Goal: Information Seeking & Learning: Check status

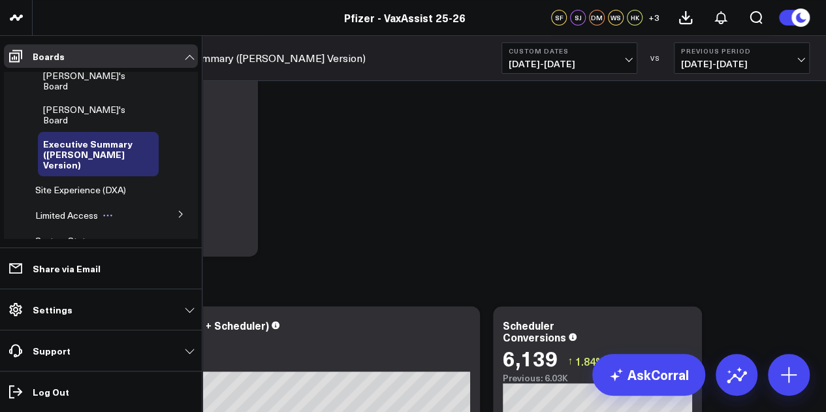
scroll to position [170, 0]
click at [179, 210] on icon at bounding box center [180, 213] width 3 height 7
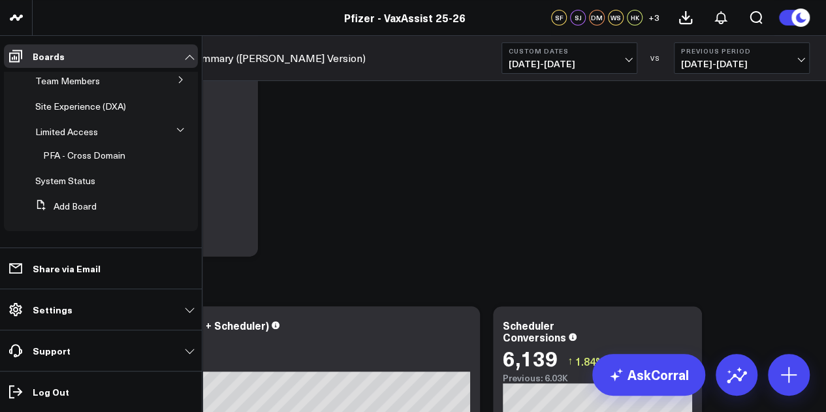
scroll to position [130, 0]
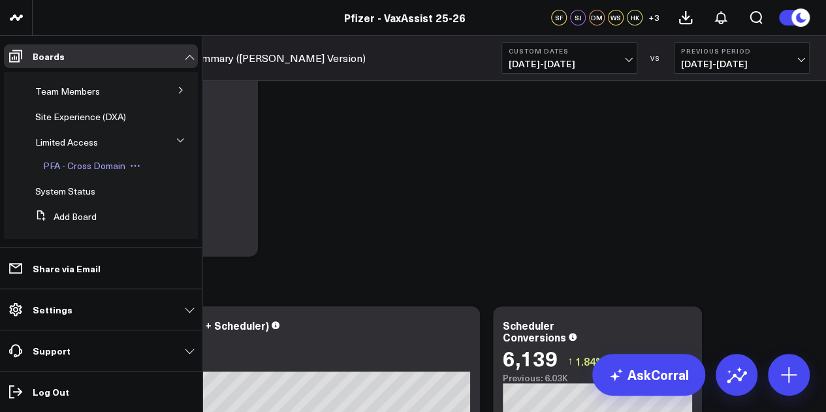
click at [102, 159] on span "PFA - Cross Domain" at bounding box center [84, 165] width 82 height 12
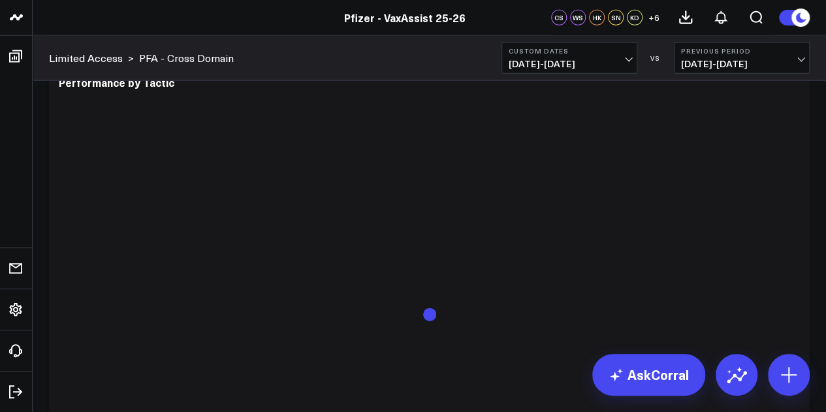
scroll to position [4005, 0]
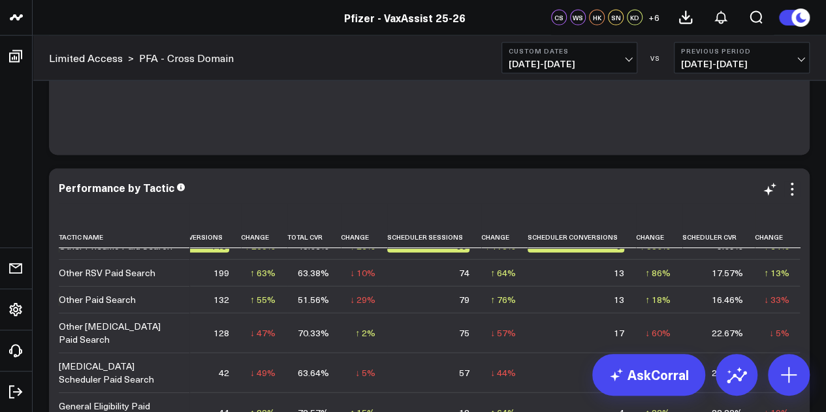
scroll to position [28, 204]
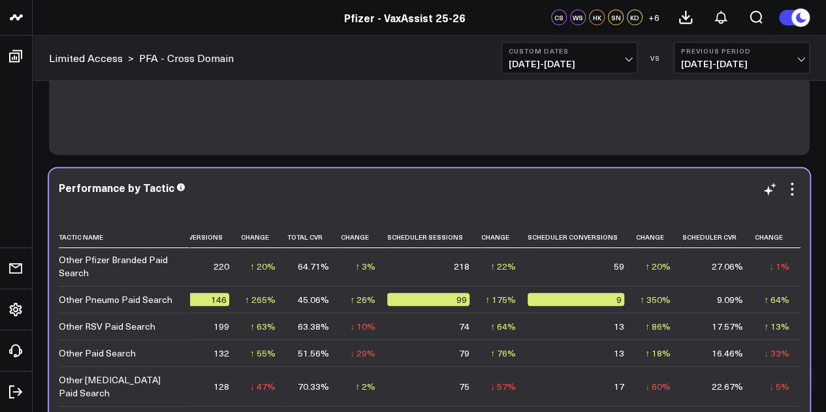
drag, startPoint x: 397, startPoint y: 188, endPoint x: 384, endPoint y: 265, distance: 78.2
click at [387, 265] on td "218" at bounding box center [434, 266] width 94 height 40
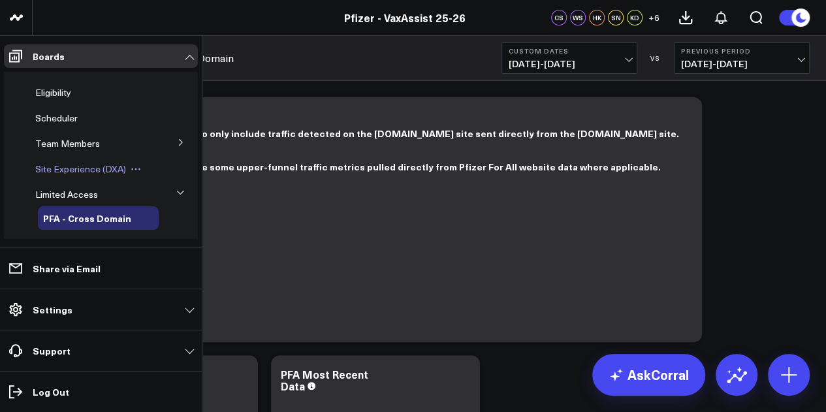
scroll to position [0, 0]
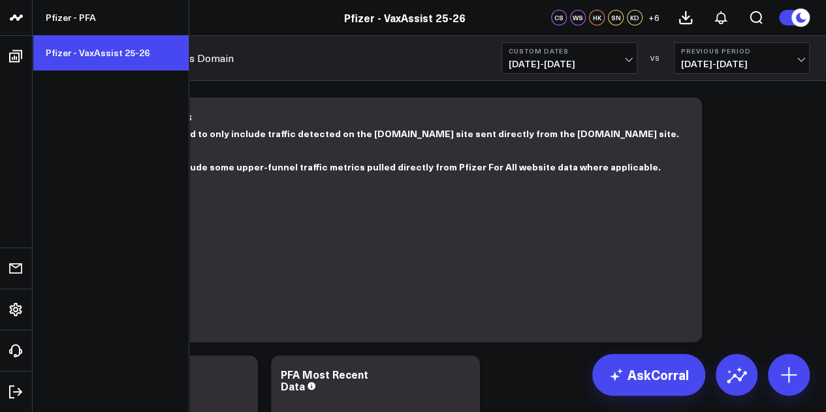
click at [95, 50] on link "Pfizer - VaxAssist 25-26" at bounding box center [111, 52] width 156 height 35
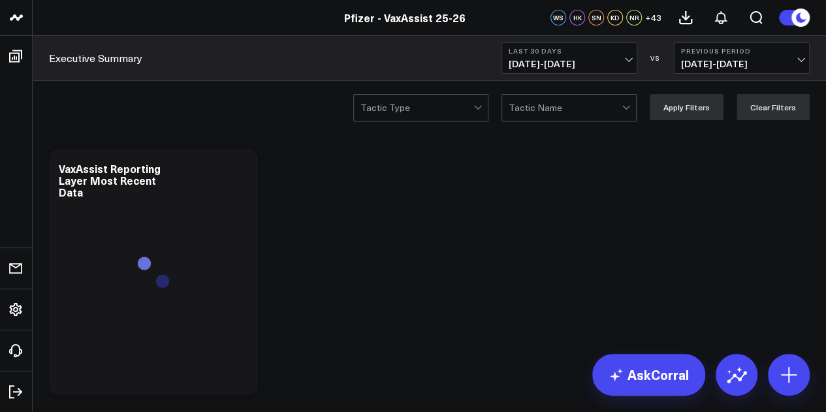
click at [607, 56] on button "Last 30 Days [DATE] - [DATE]" at bounding box center [570, 57] width 136 height 31
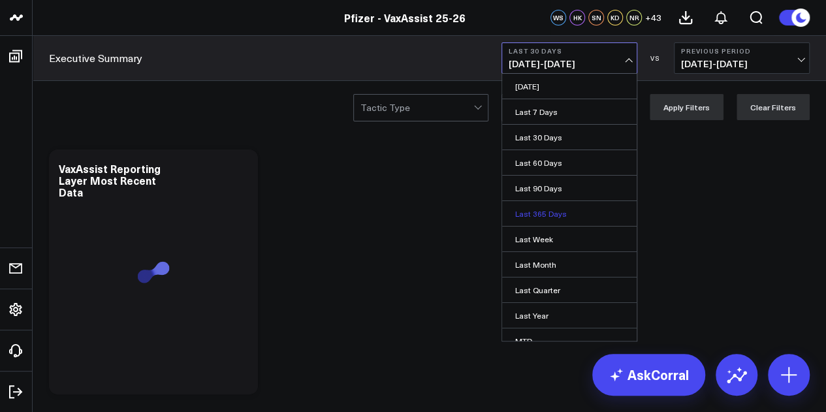
scroll to position [85, 0]
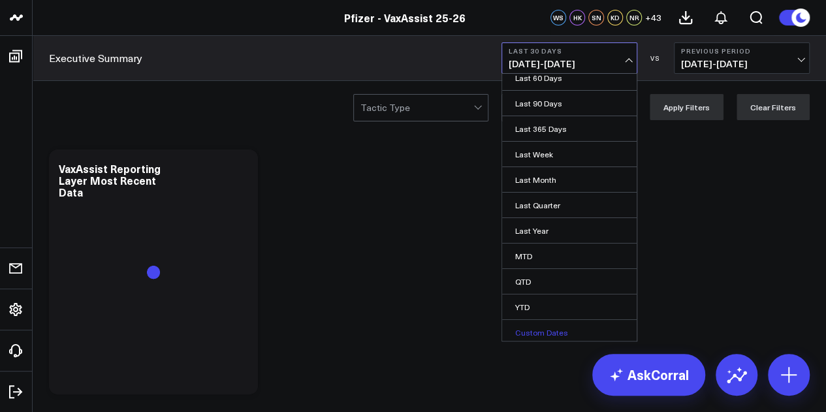
click at [529, 327] on link "Custom Dates" at bounding box center [569, 332] width 135 height 25
select select "8"
select select "2025"
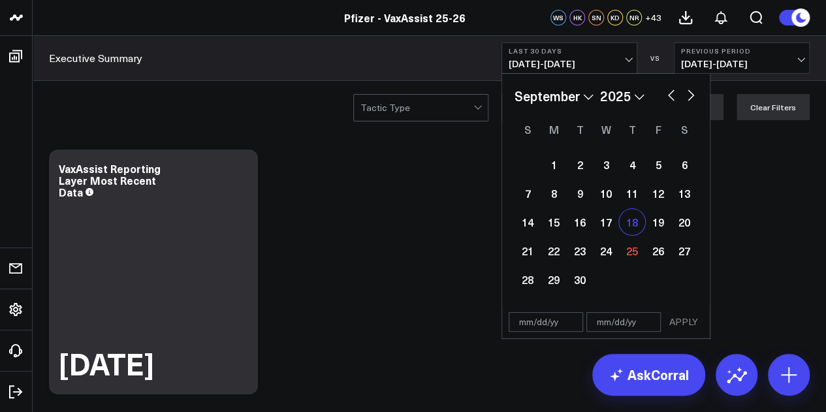
click at [632, 222] on div "18" at bounding box center [632, 222] width 26 height 26
type input "[DATE]"
select select "8"
select select "2025"
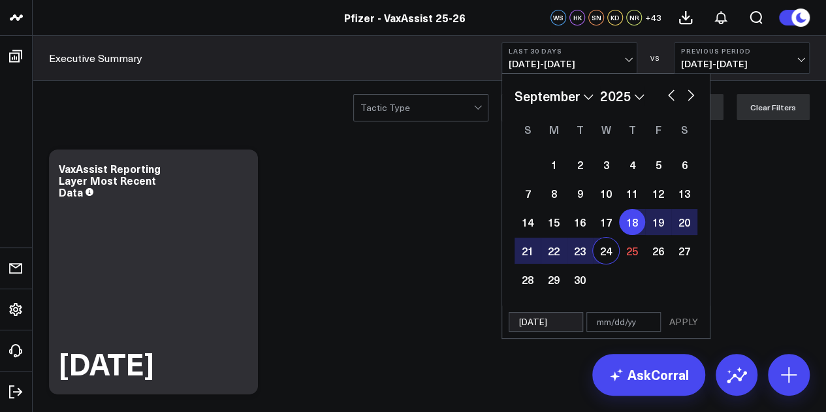
click at [598, 246] on div "24" at bounding box center [606, 251] width 26 height 26
type input "[DATE]"
select select "8"
select select "2025"
click at [678, 319] on button "APPLY" at bounding box center [683, 322] width 39 height 20
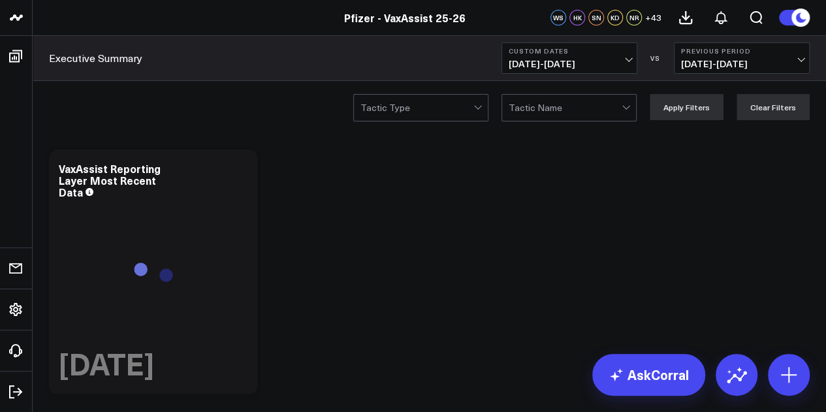
click at [719, 61] on span "09/11/25 - 09/17/25" at bounding box center [742, 64] width 122 height 10
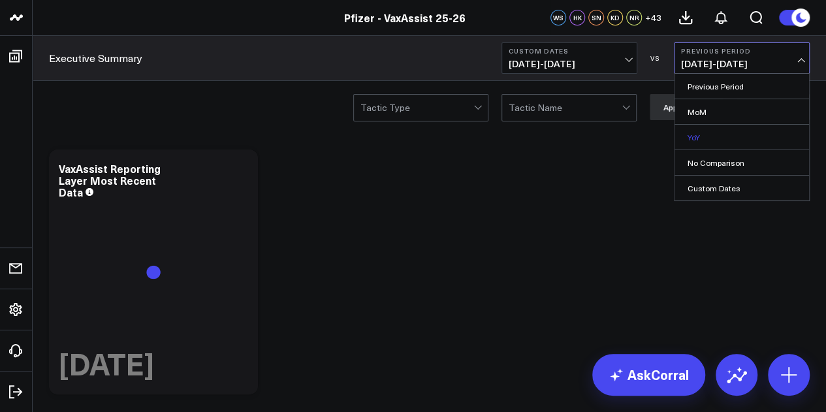
click at [707, 136] on link "YoY" at bounding box center [742, 137] width 135 height 25
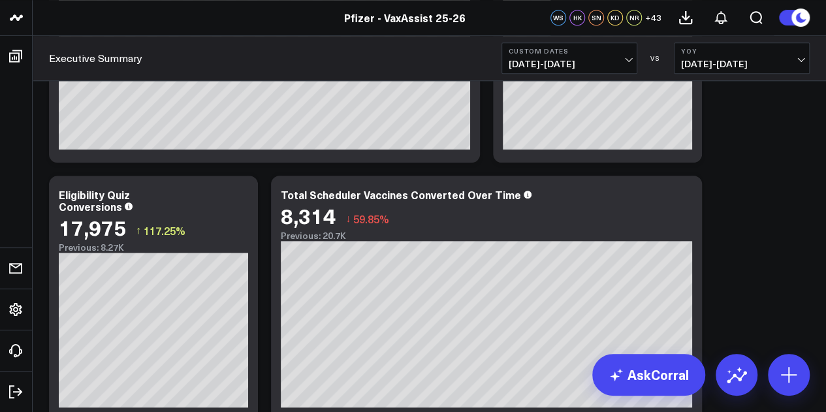
scroll to position [526, 0]
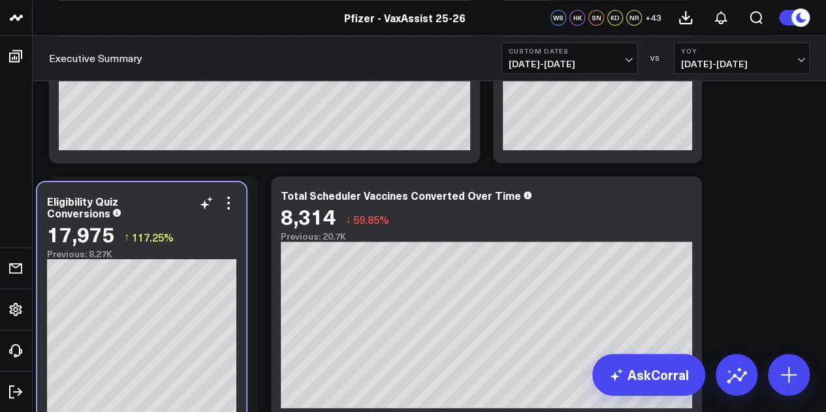
drag, startPoint x: 190, startPoint y: 244, endPoint x: 178, endPoint y: 250, distance: 13.1
click at [178, 250] on div "Previous: 8.27K" at bounding box center [141, 254] width 189 height 10
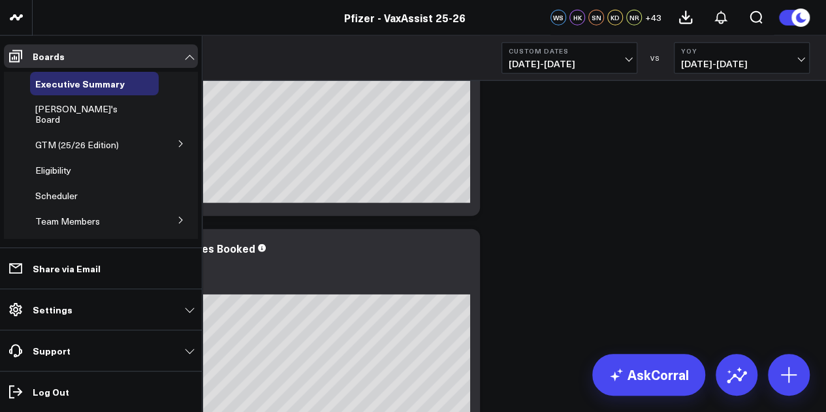
scroll to position [106, 0]
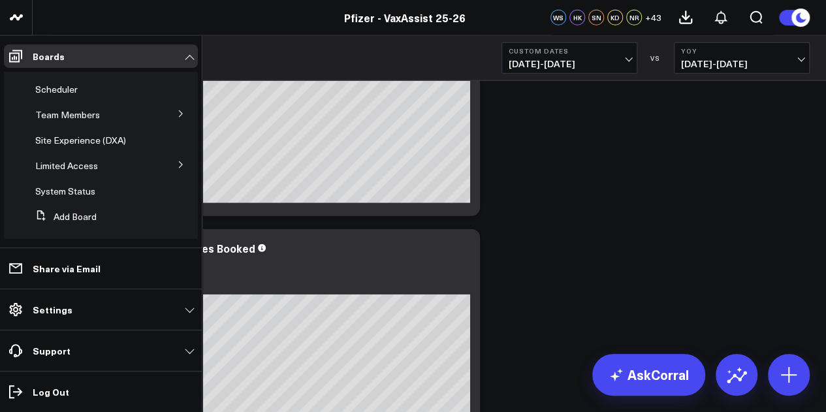
click at [170, 154] on button at bounding box center [181, 164] width 34 height 20
click at [94, 183] on span "PFA - Cross Domain" at bounding box center [84, 189] width 82 height 12
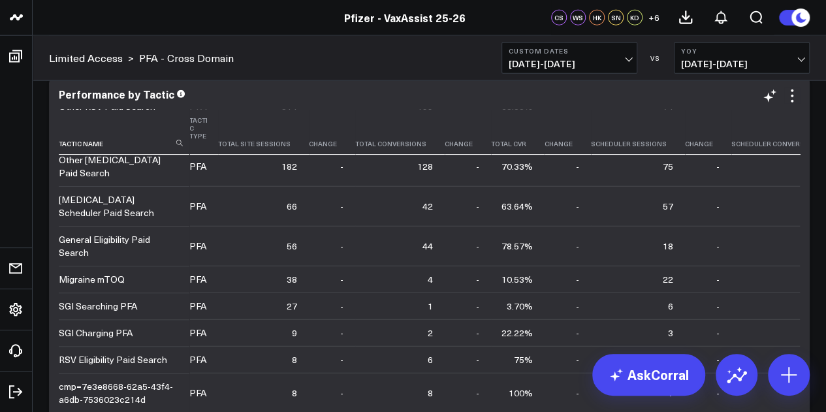
scroll to position [154, 0]
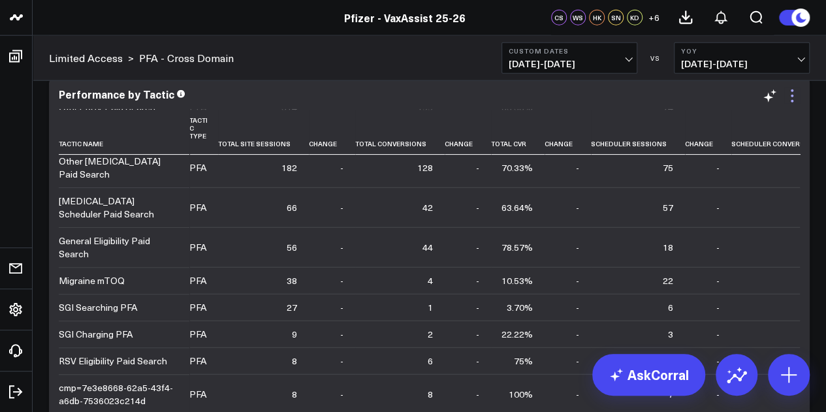
click at [794, 101] on icon at bounding box center [793, 96] width 16 height 16
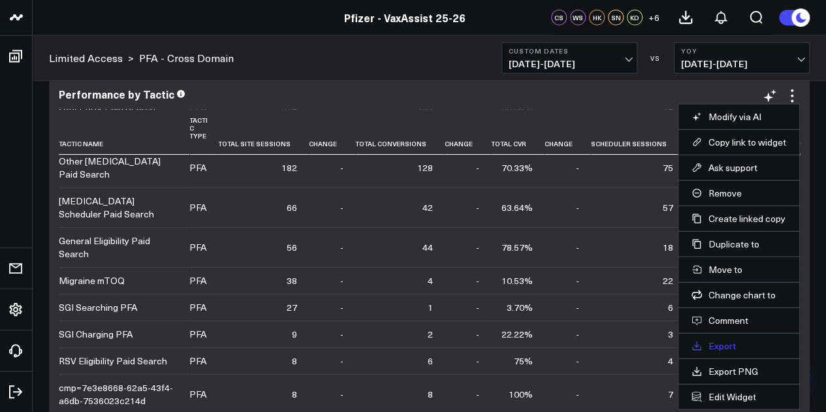
click at [733, 345] on link "Export" at bounding box center [739, 346] width 95 height 12
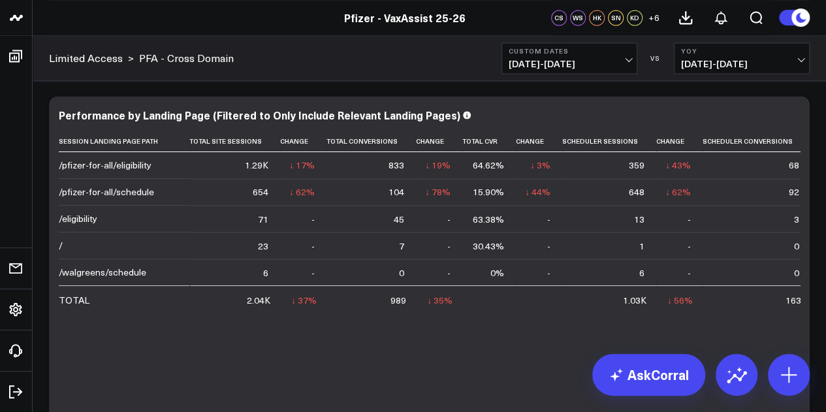
scroll to position [3539, 0]
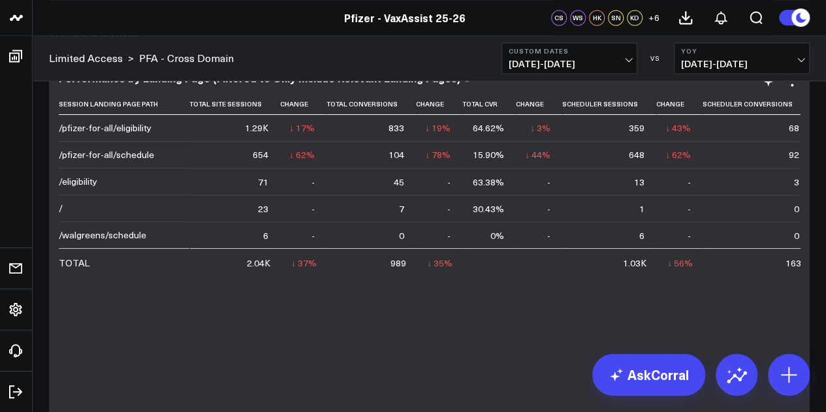
click at [794, 299] on div "Session Landing Page Path Total Site Sessions Change Total Conversions Change T…" at bounding box center [429, 320] width 741 height 455
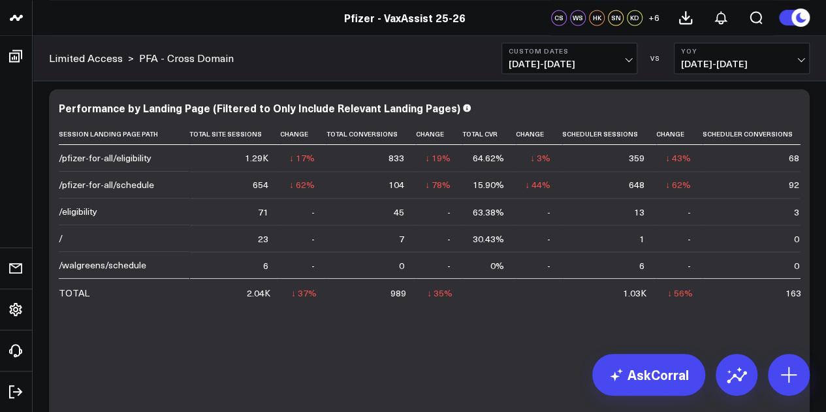
scroll to position [3489, 0]
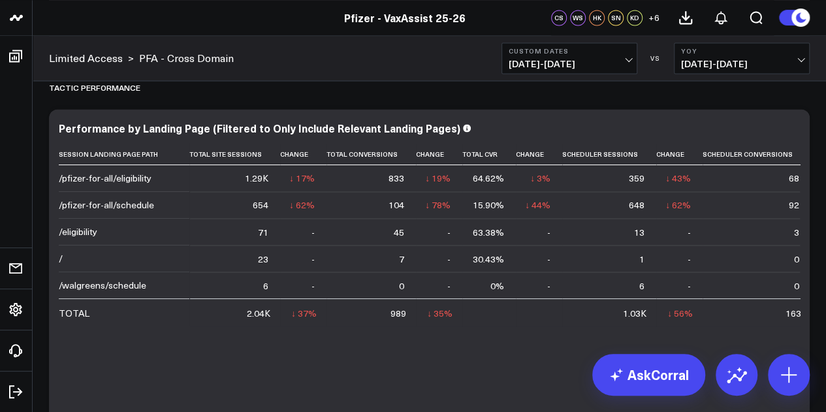
click at [741, 74] on div "Limited Access > PFA - Cross Domain Custom Dates 09/18/25 - 09/24/25 VS YoY 09/…" at bounding box center [430, 58] width 794 height 45
click at [743, 67] on span "09/18/24 - 09/24/24" at bounding box center [742, 64] width 122 height 10
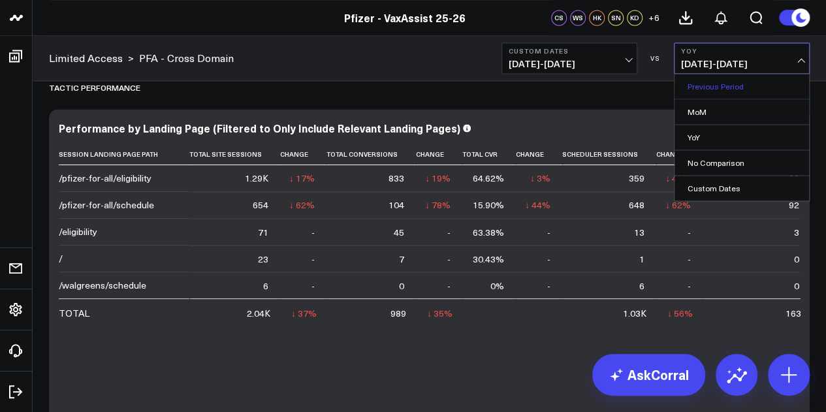
click at [715, 82] on link "Previous Period" at bounding box center [742, 86] width 135 height 25
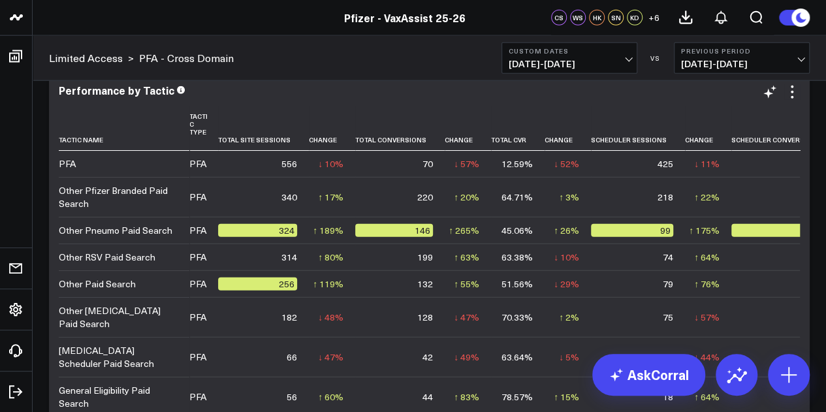
scroll to position [4016, 0]
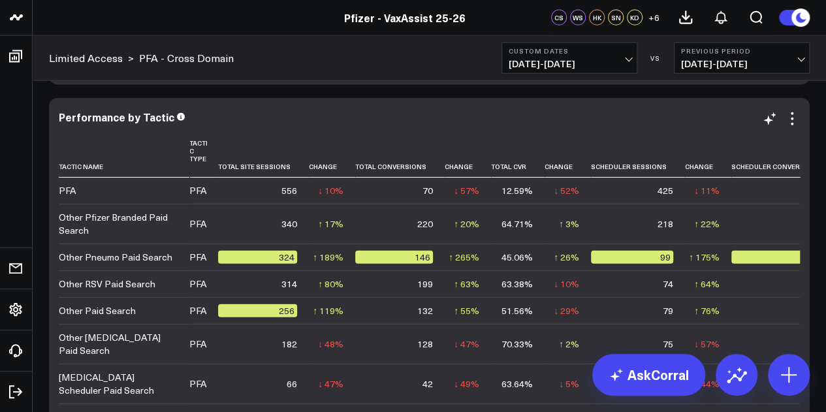
click at [808, 172] on div "Performance by Tactic Tactic Name Tactic Type Total Site Sessions Change Total …" at bounding box center [429, 349] width 761 height 503
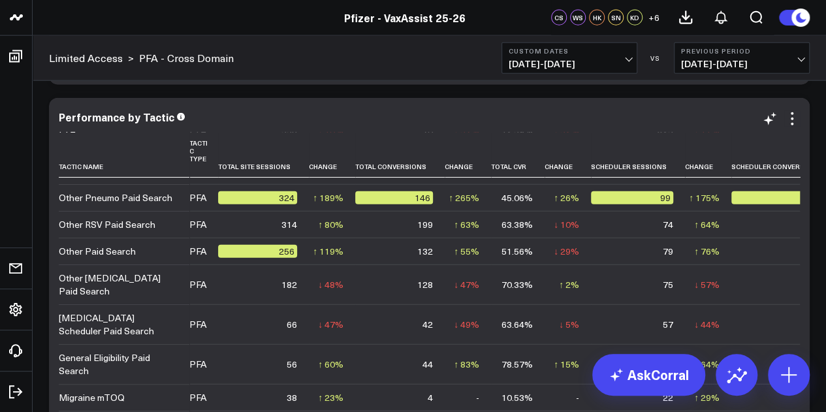
scroll to position [0, 0]
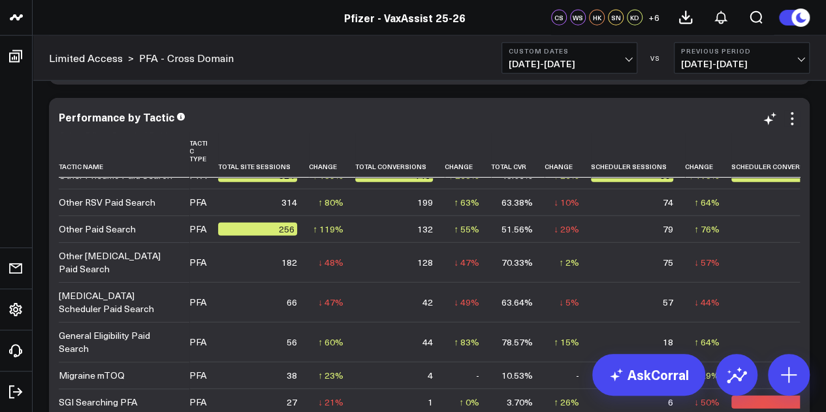
scroll to position [68, 0]
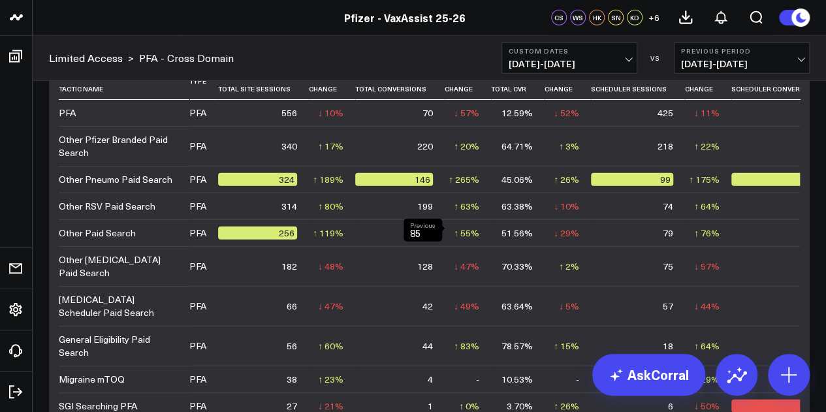
scroll to position [4089, 0]
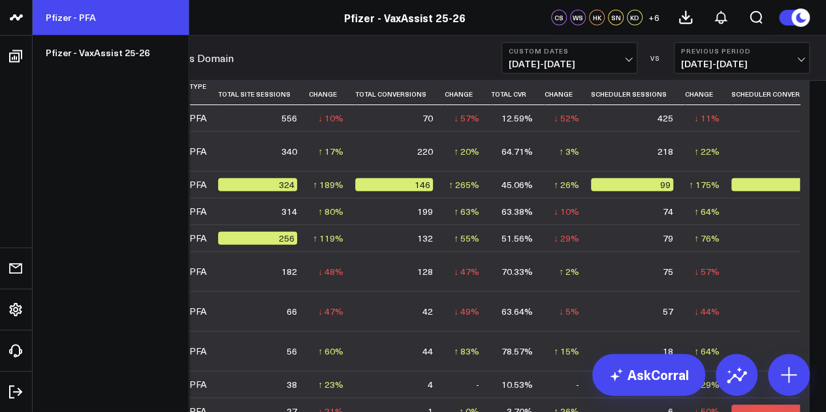
click at [122, 22] on link "Pfizer - PFA" at bounding box center [111, 17] width 156 height 35
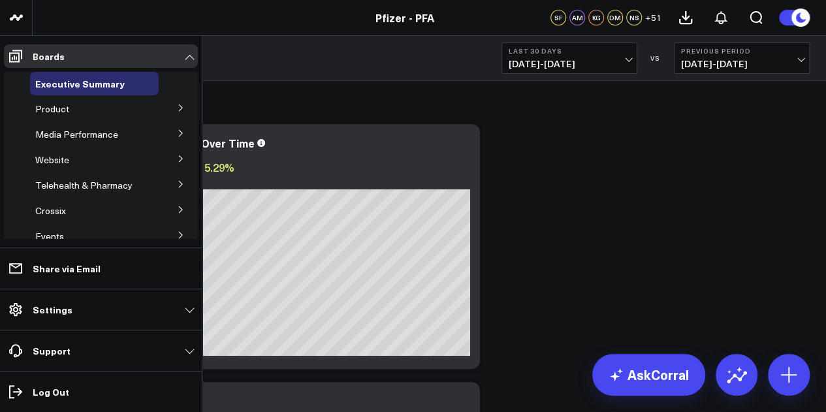
click at [177, 107] on icon at bounding box center [181, 108] width 8 height 8
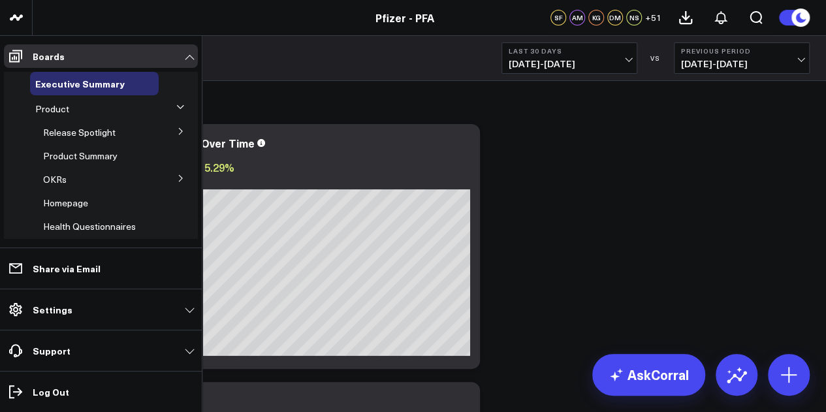
click at [183, 133] on button at bounding box center [181, 131] width 34 height 20
click at [84, 207] on span "5.1 Vaccines" at bounding box center [77, 213] width 52 height 12
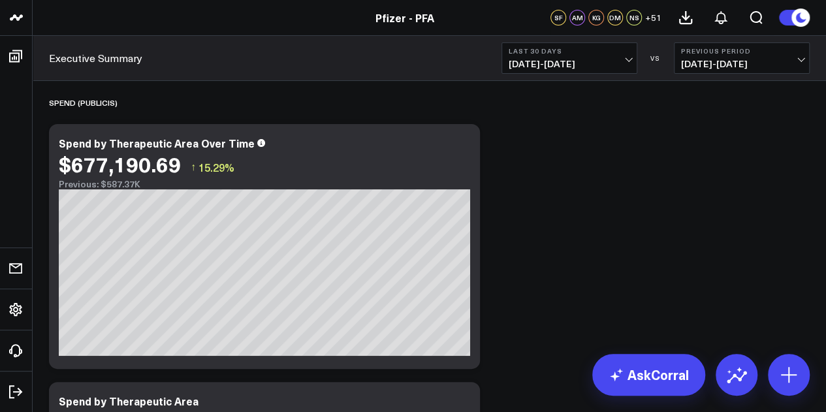
click at [621, 67] on span "08/26/25 - 09/24/25" at bounding box center [570, 64] width 122 height 10
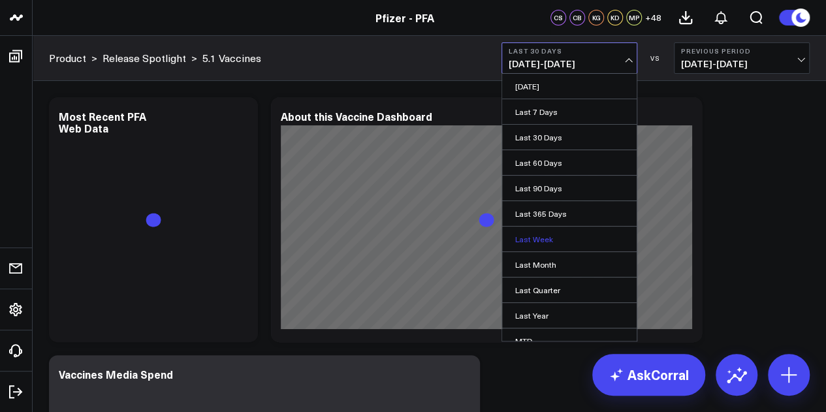
scroll to position [85, 0]
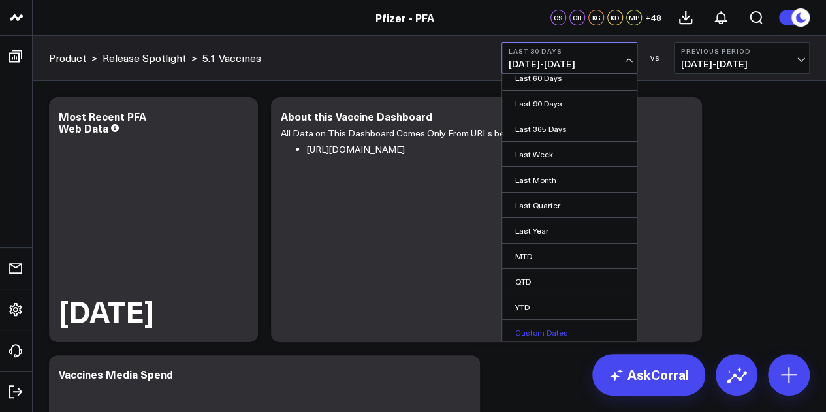
click at [536, 331] on link "Custom Dates" at bounding box center [569, 332] width 135 height 25
select select "8"
select select "2025"
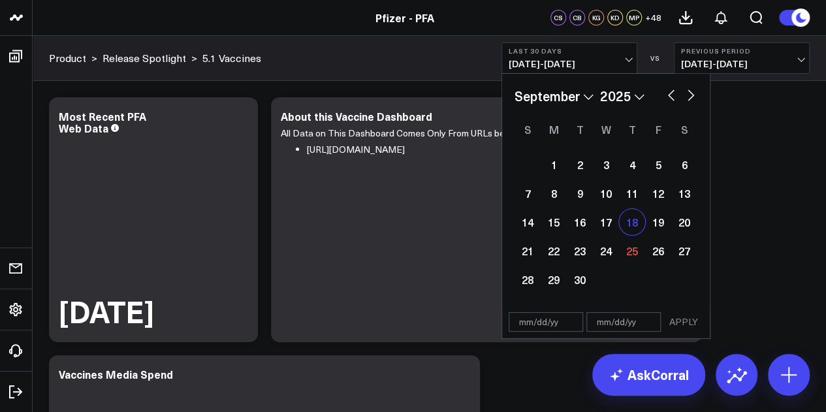
click at [634, 221] on div "18" at bounding box center [632, 222] width 26 height 26
type input "[DATE]"
select select "8"
select select "2025"
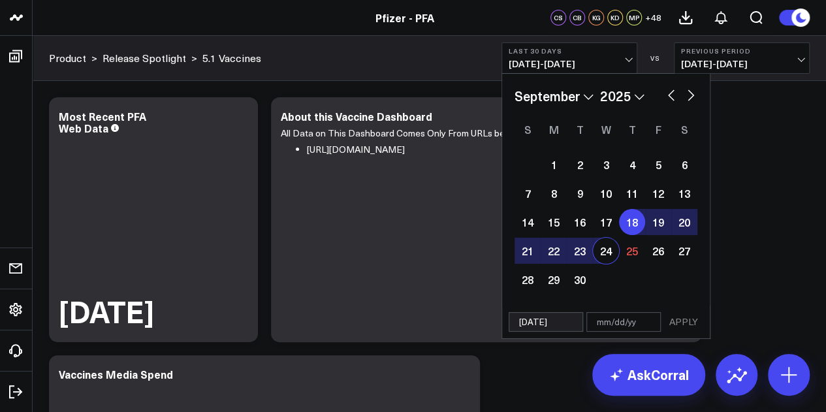
click at [606, 252] on div "24" at bounding box center [606, 251] width 26 height 26
type input "[DATE]"
select select "8"
select select "2025"
click at [679, 322] on button "APPLY" at bounding box center [683, 322] width 39 height 20
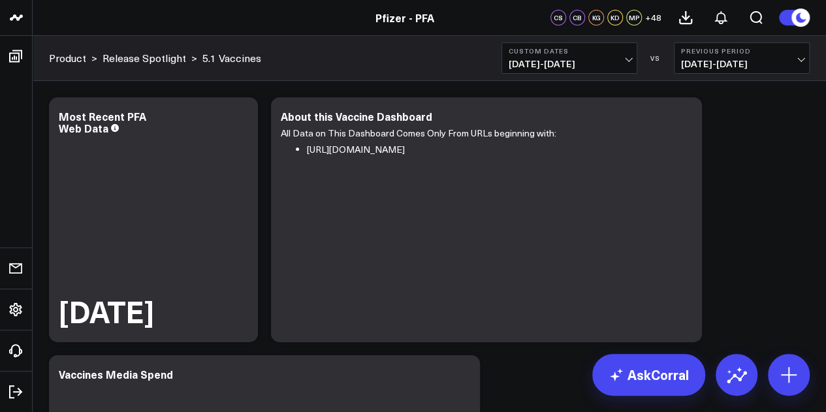
click at [736, 54] on b "Previous Period" at bounding box center [742, 51] width 122 height 8
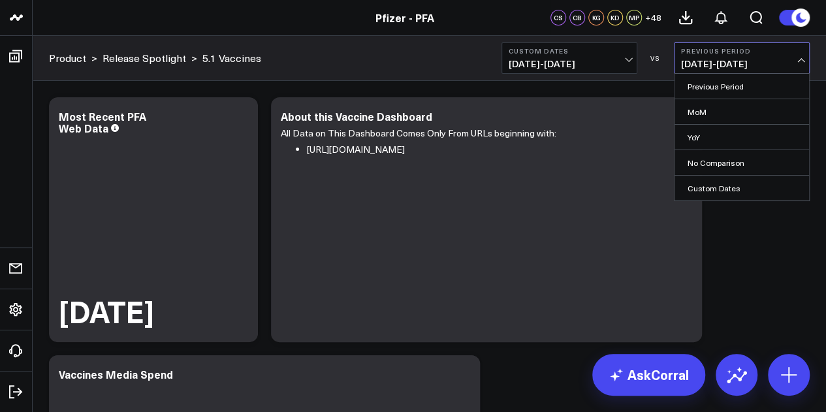
click at [627, 59] on span "09/18/25 - 09/24/25" at bounding box center [570, 64] width 122 height 10
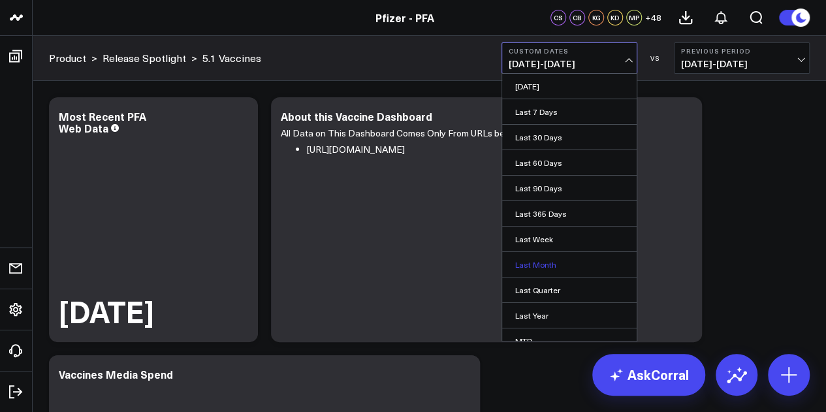
scroll to position [85, 0]
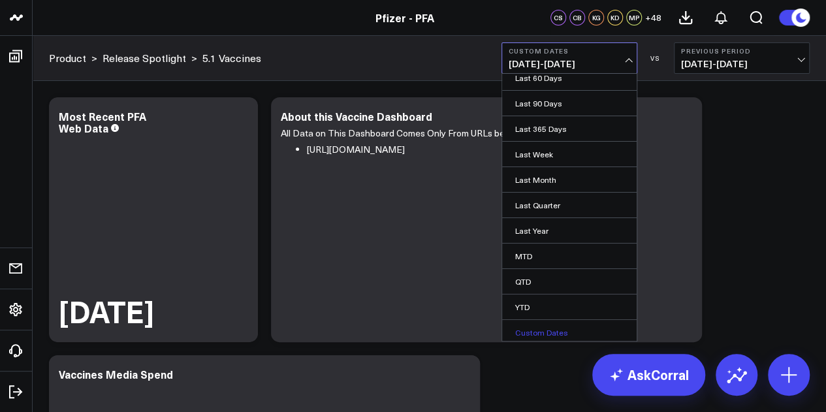
click at [536, 326] on link "Custom Dates" at bounding box center [569, 332] width 135 height 25
select select "8"
select select "2025"
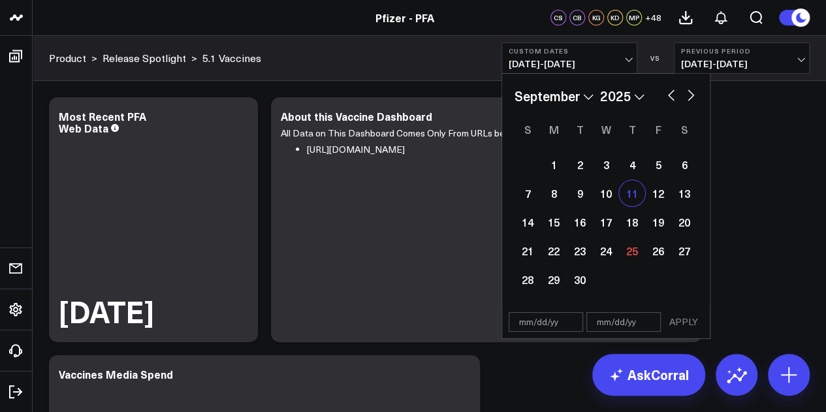
click at [634, 197] on div "11" at bounding box center [632, 193] width 26 height 26
type input "[DATE]"
select select "8"
select select "2025"
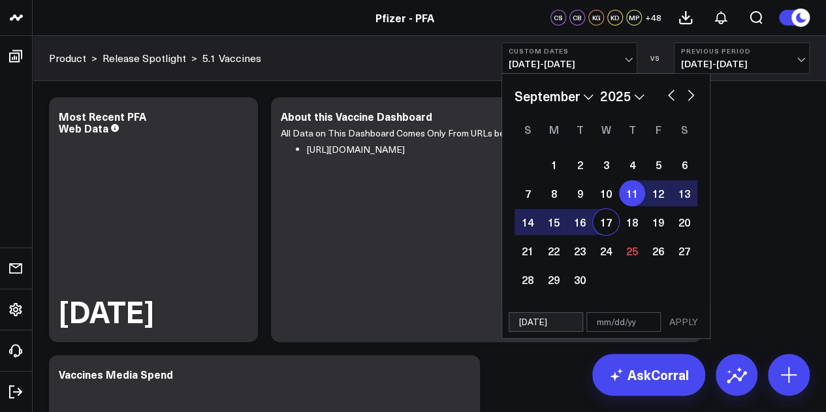
click at [608, 231] on div "17" at bounding box center [606, 222] width 26 height 26
type input "[DATE]"
select select "8"
select select "2025"
click at [683, 329] on button "APPLY" at bounding box center [683, 322] width 39 height 20
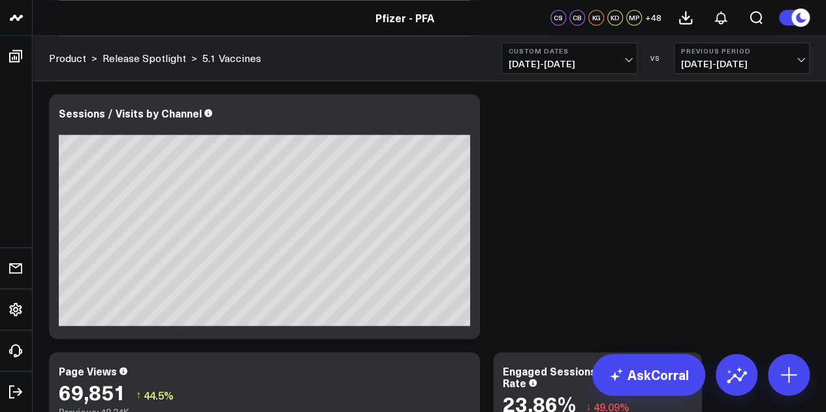
scroll to position [733, 0]
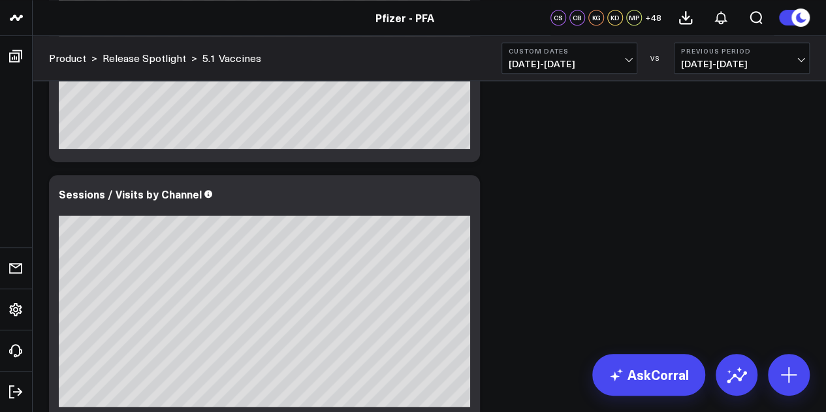
click at [611, 58] on button "Custom Dates 09/11/25 - 09/17/25" at bounding box center [570, 57] width 136 height 31
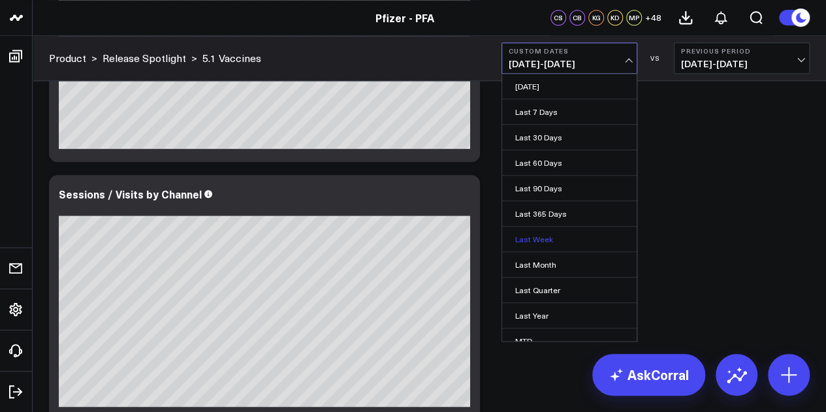
scroll to position [85, 0]
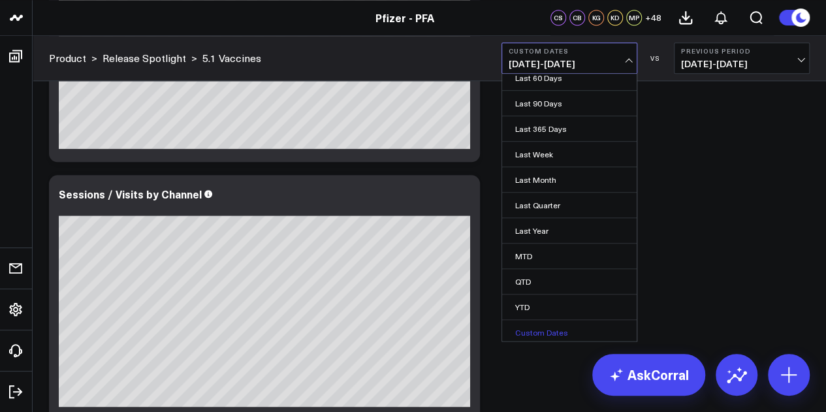
click at [545, 331] on link "Custom Dates" at bounding box center [569, 332] width 135 height 25
select select "8"
select select "2025"
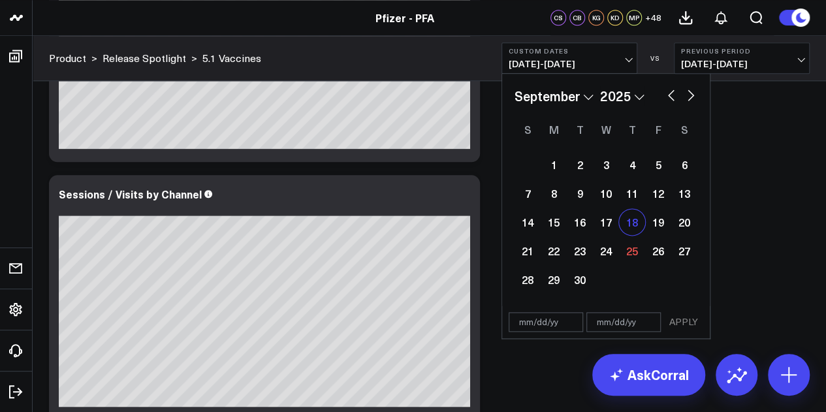
click at [634, 233] on div "18" at bounding box center [632, 222] width 26 height 26
type input "[DATE]"
select select "8"
select select "2025"
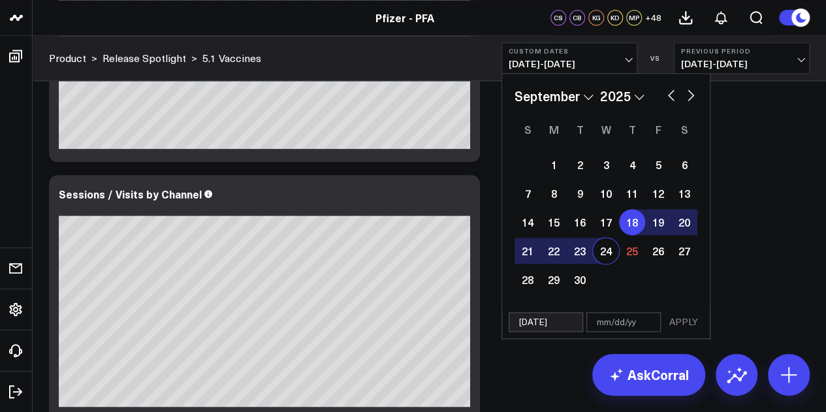
click at [605, 262] on div "24" at bounding box center [606, 251] width 26 height 26
type input "[DATE]"
select select "8"
select select "2025"
click at [682, 319] on button "APPLY" at bounding box center [683, 322] width 39 height 20
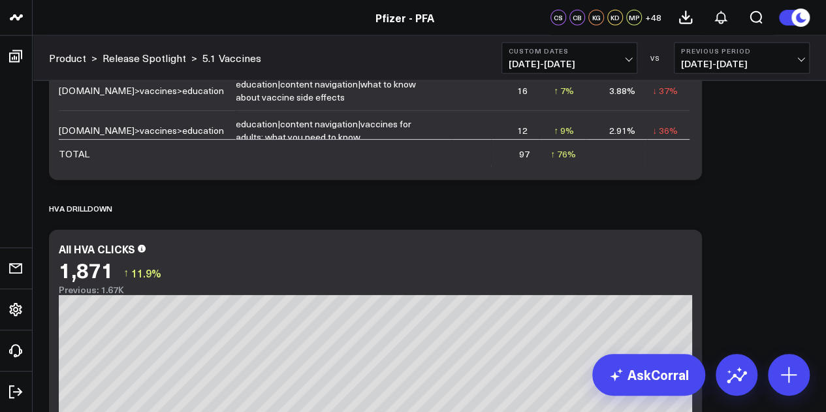
scroll to position [4198, 0]
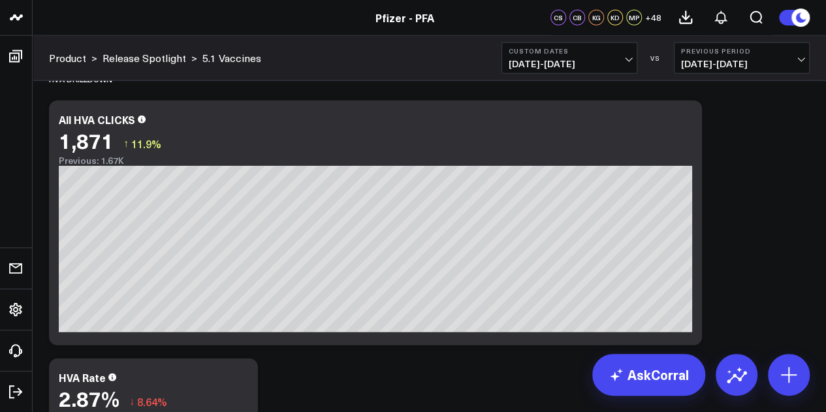
click at [789, 232] on div "Modify via AI Copy link to widget Ask support Remove Create linked copy Executi…" at bounding box center [429, 93] width 774 height 8403
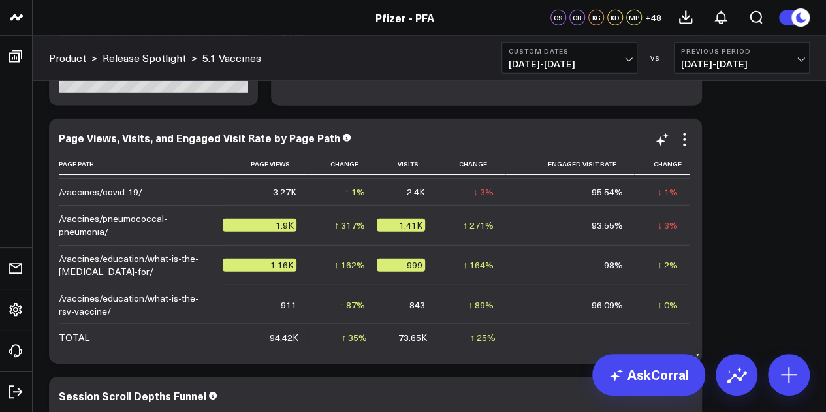
scroll to position [44, 0]
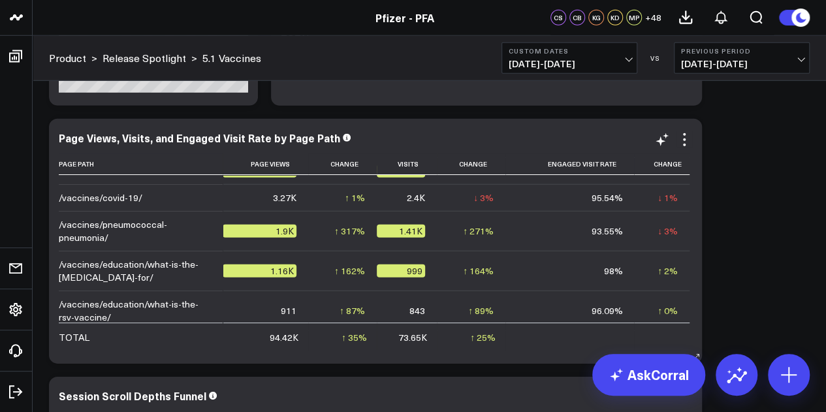
click at [649, 256] on td "↑ 2% Previous 95.77%" at bounding box center [662, 271] width 56 height 40
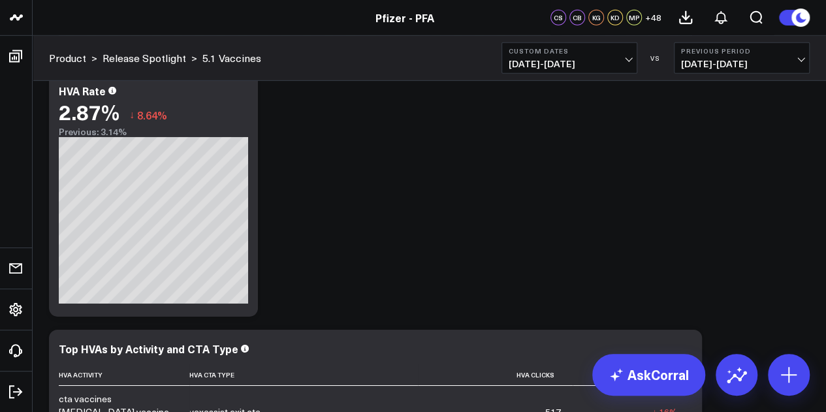
scroll to position [4475, 0]
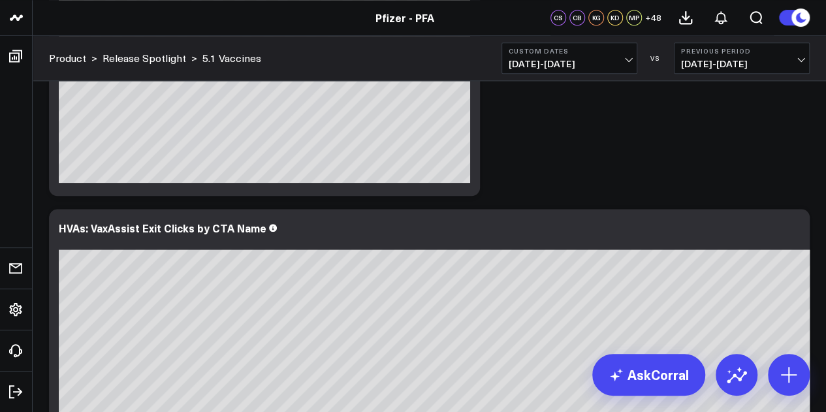
scroll to position [5433, 0]
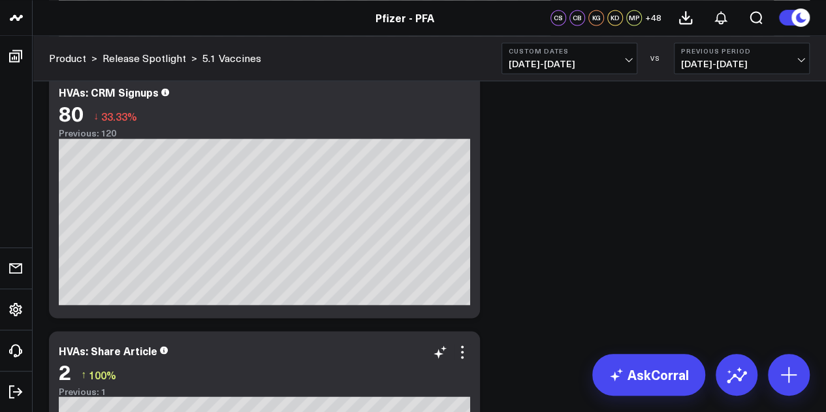
scroll to position [5790, 0]
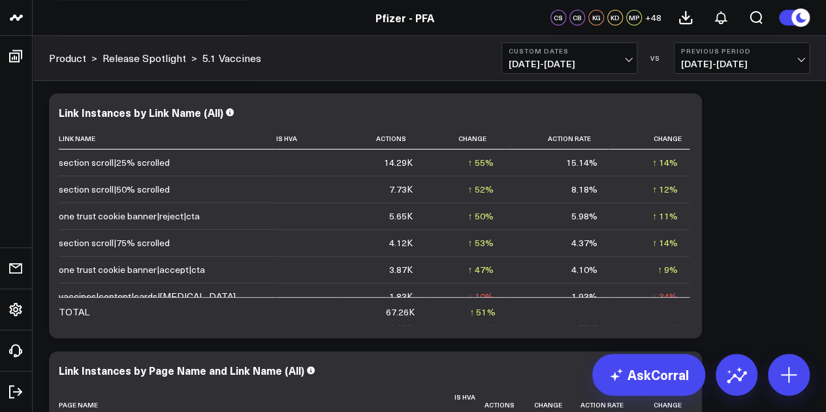
scroll to position [2564, 0]
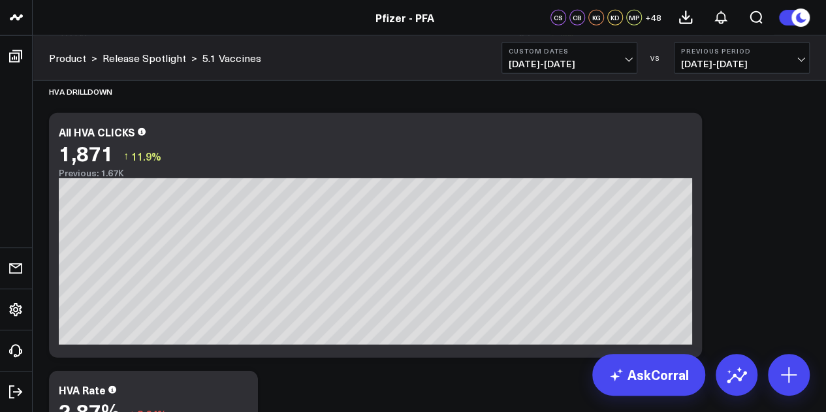
scroll to position [4314, 0]
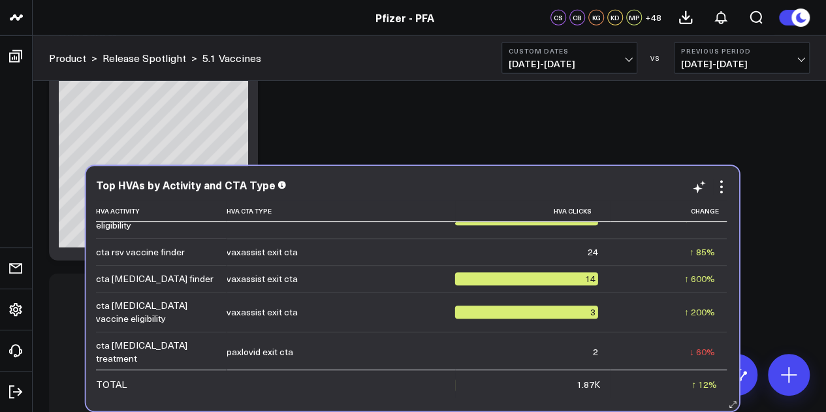
drag, startPoint x: 754, startPoint y: 208, endPoint x: 331, endPoint y: 193, distance: 422.9
click at [331, 193] on div "Top HVAs by Activity and CTA Type" at bounding box center [413, 186] width 634 height 15
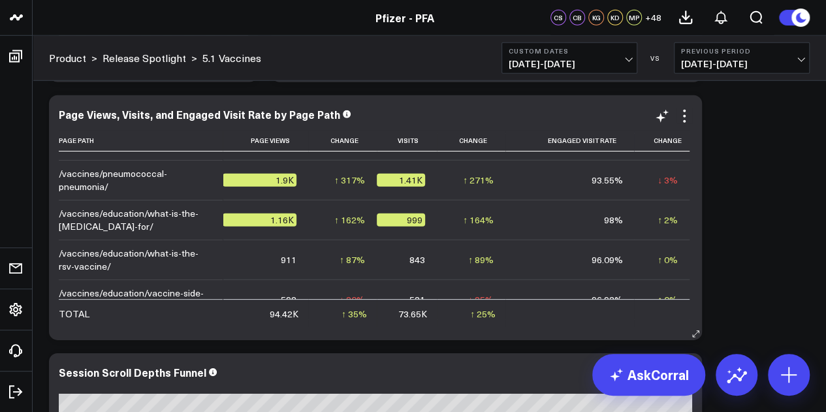
scroll to position [0, 0]
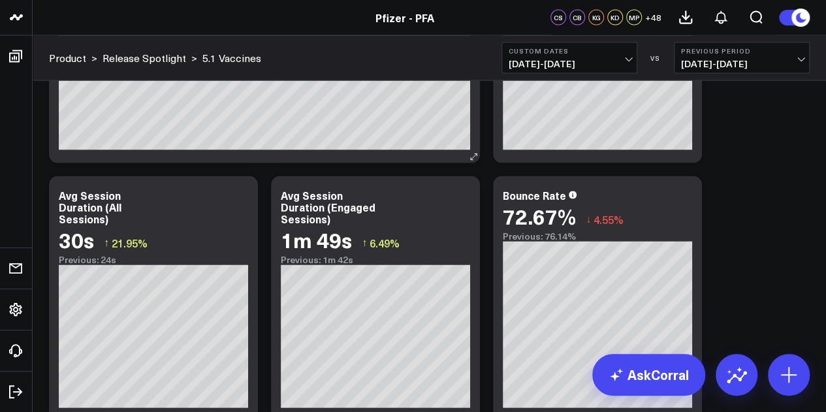
scroll to position [1287, 0]
